Goal: Information Seeking & Learning: Learn about a topic

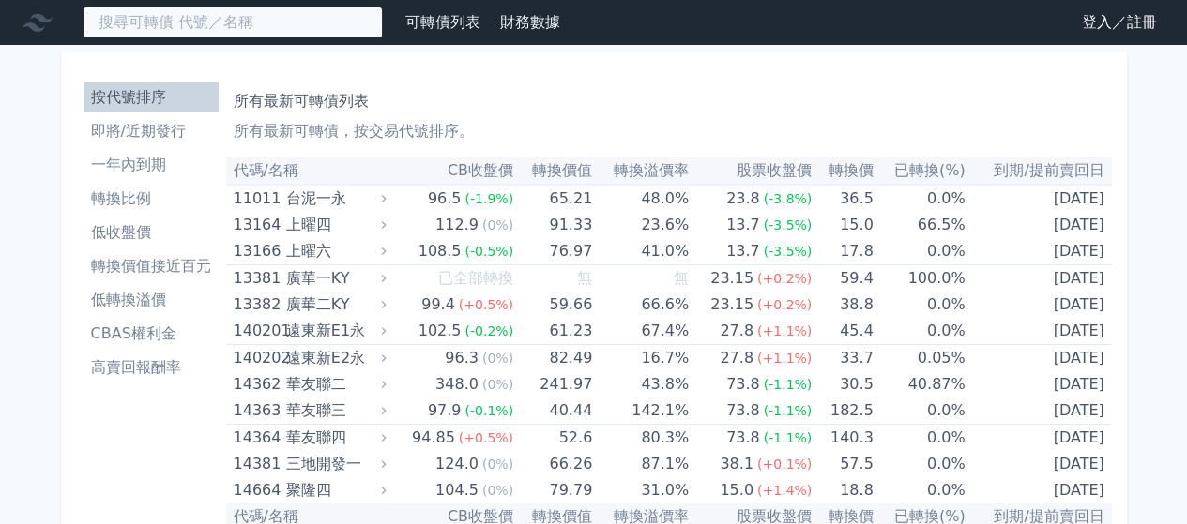
click at [230, 20] on input at bounding box center [233, 23] width 300 height 32
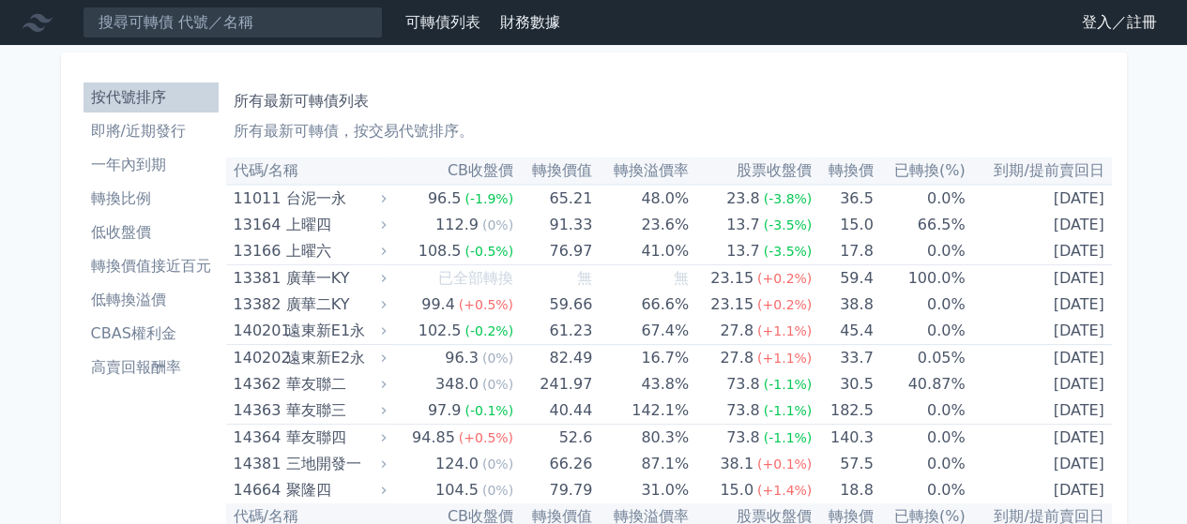
click at [1128, 20] on link "登入／註冊" at bounding box center [1119, 23] width 105 height 30
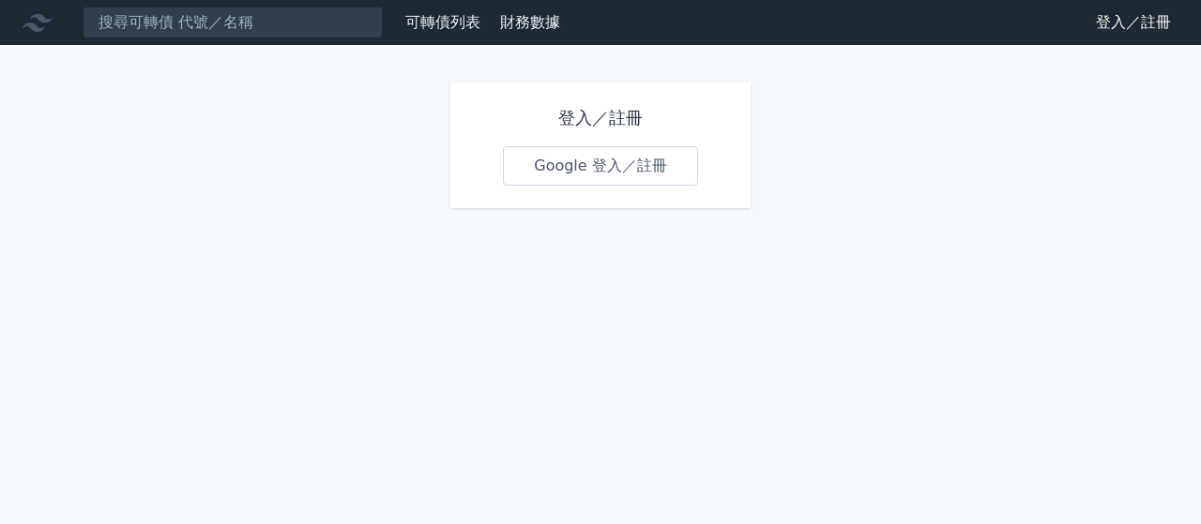
click at [593, 171] on link "Google 登入／註冊" at bounding box center [600, 165] width 195 height 39
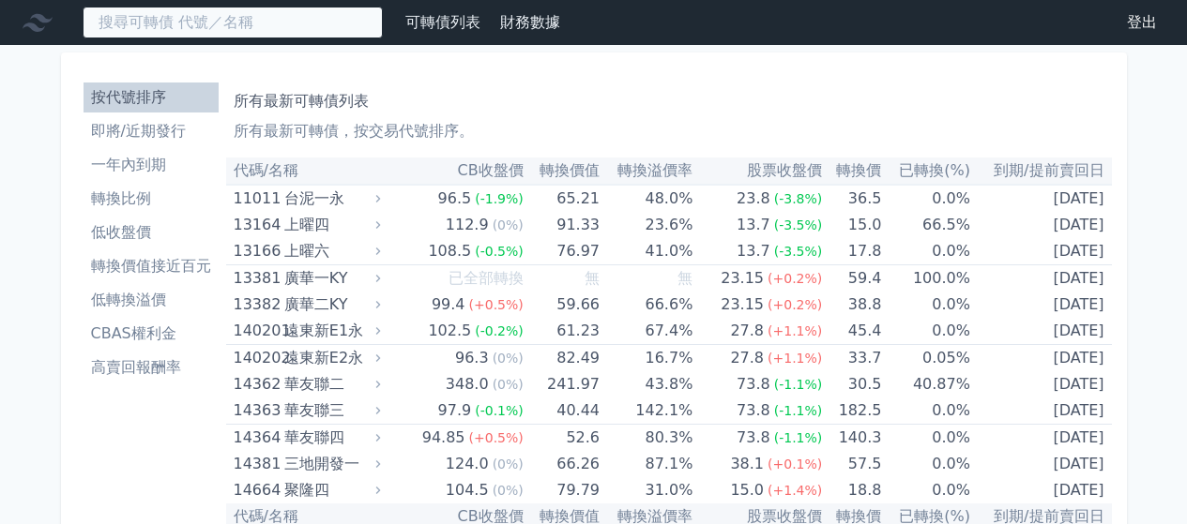
click at [246, 36] on input at bounding box center [233, 23] width 300 height 32
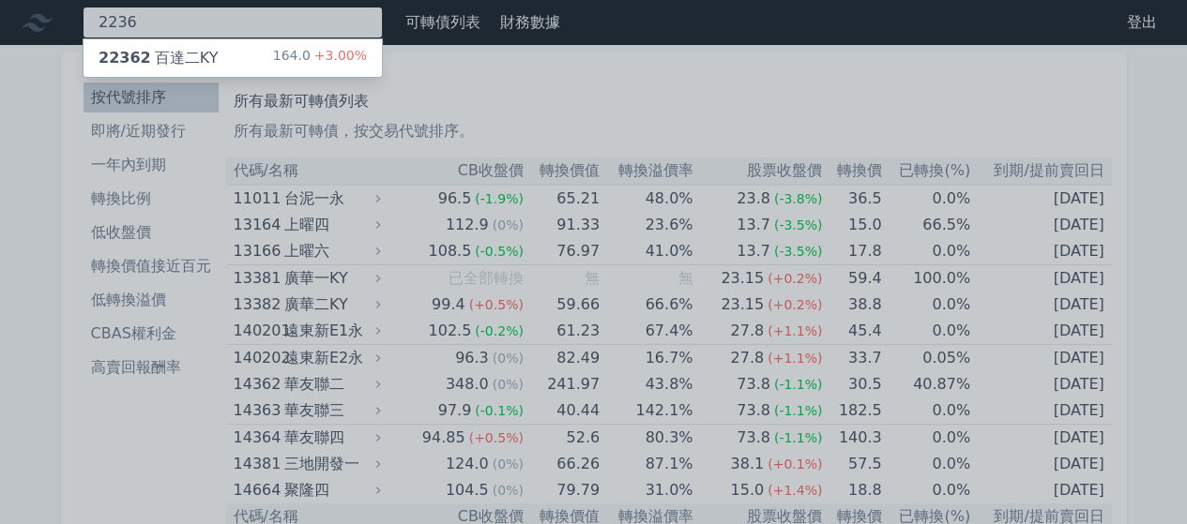
type input "2236"
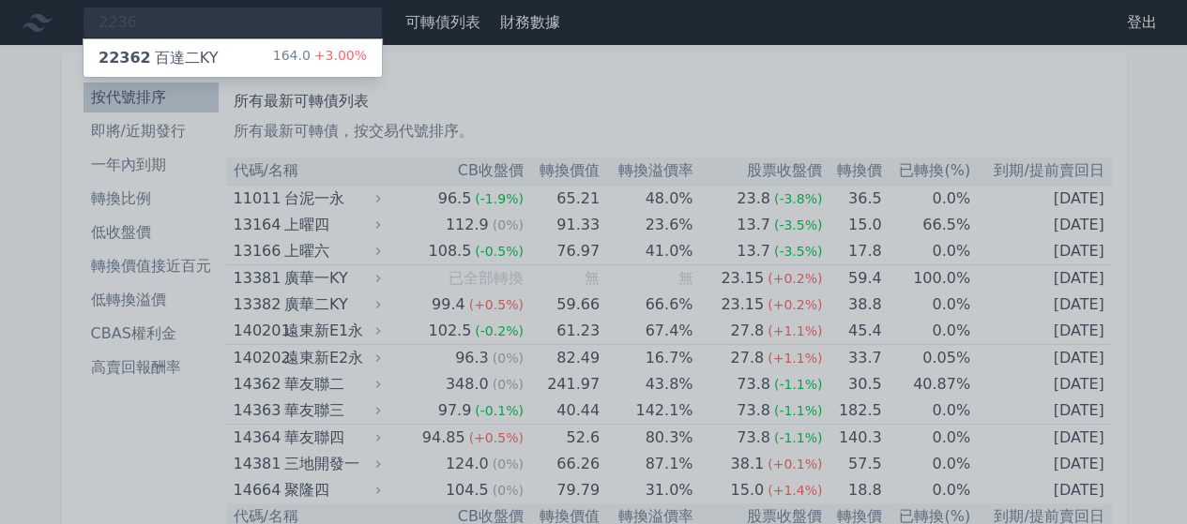
click at [229, 55] on div "22362 百達二KY 164.0 +3.00%" at bounding box center [232, 58] width 298 height 38
